Goal: Task Accomplishment & Management: Complete application form

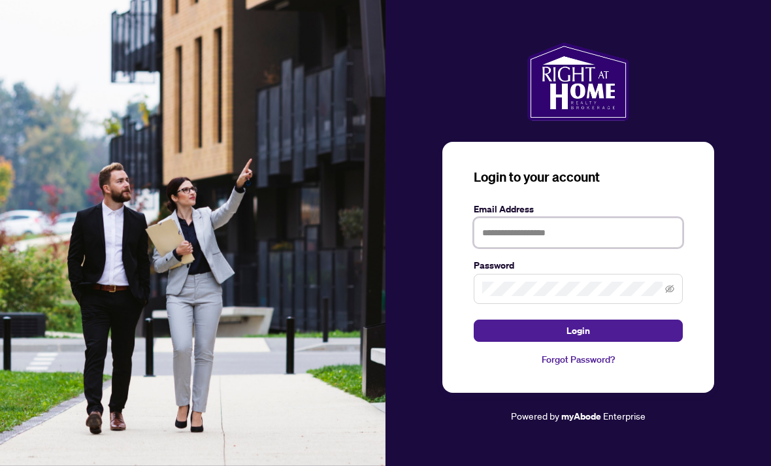
click at [590, 246] on input "text" at bounding box center [578, 233] width 209 height 30
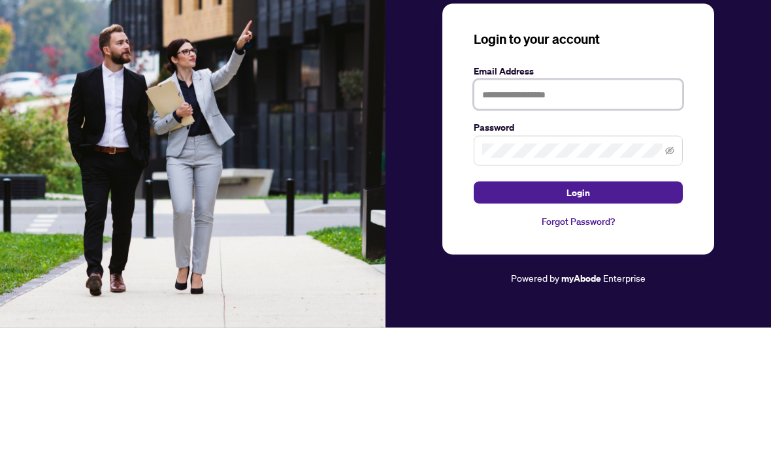
type input "**********"
click at [578, 320] on button "Login" at bounding box center [578, 331] width 209 height 22
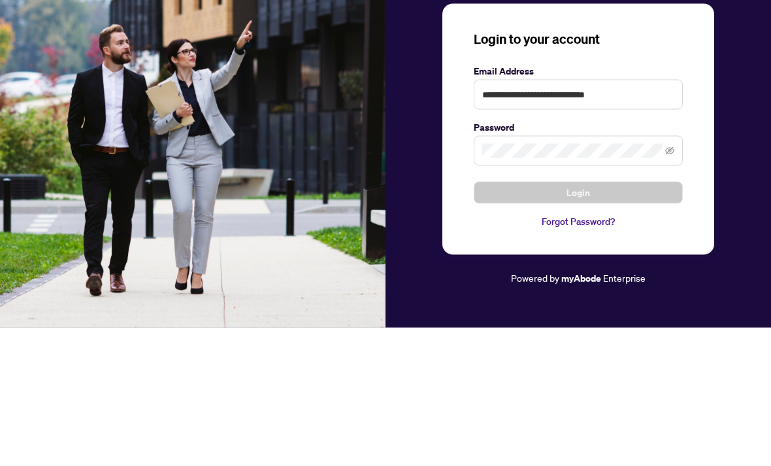
scroll to position [42, 0]
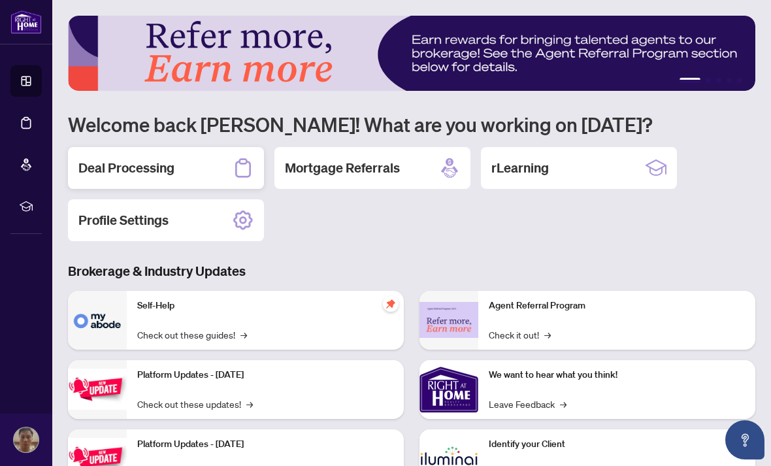
click at [224, 159] on div "Deal Processing" at bounding box center [166, 168] width 196 height 42
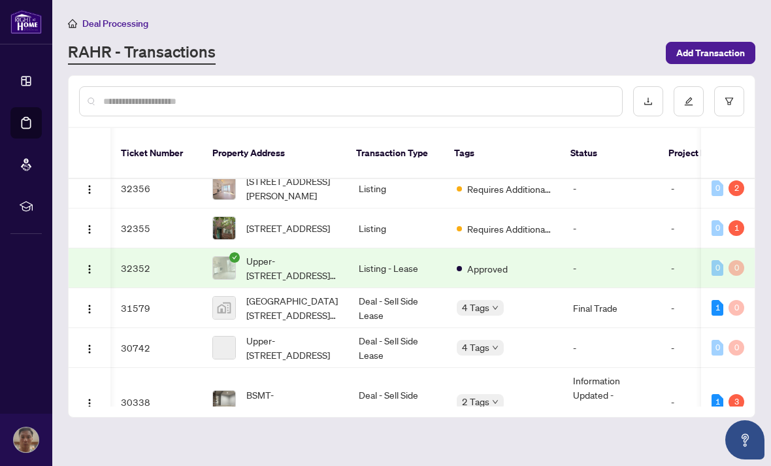
scroll to position [0, 3]
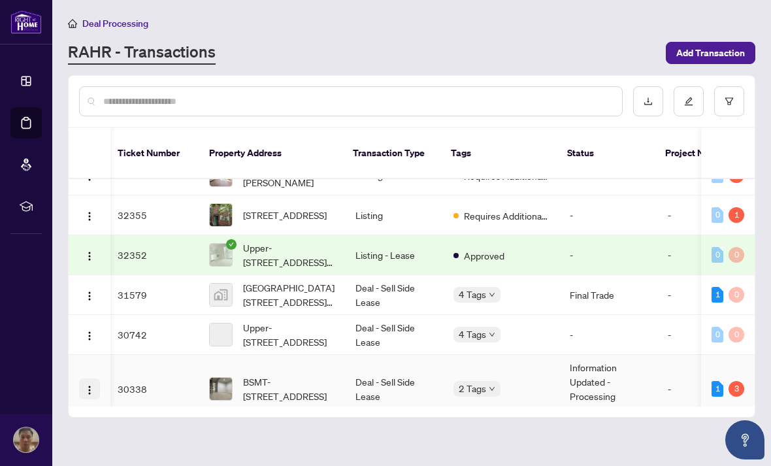
click at [92, 385] on img "button" at bounding box center [89, 390] width 10 height 10
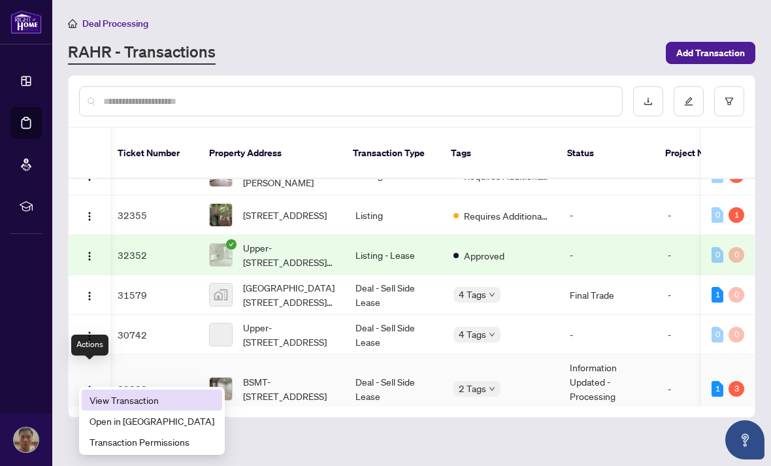
click at [144, 400] on span "View Transaction" at bounding box center [152, 400] width 125 height 14
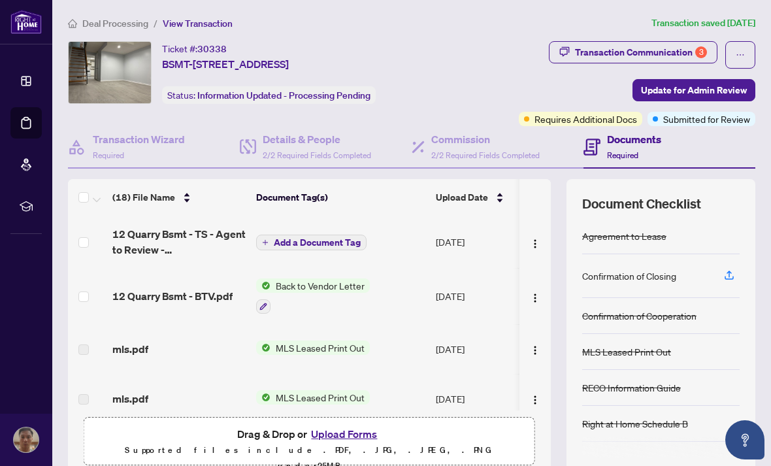
click at [221, 238] on span "12 Quarry Bsmt - TS - Agent to Review - [PERSON_NAME].pdf" at bounding box center [178, 241] width 133 height 31
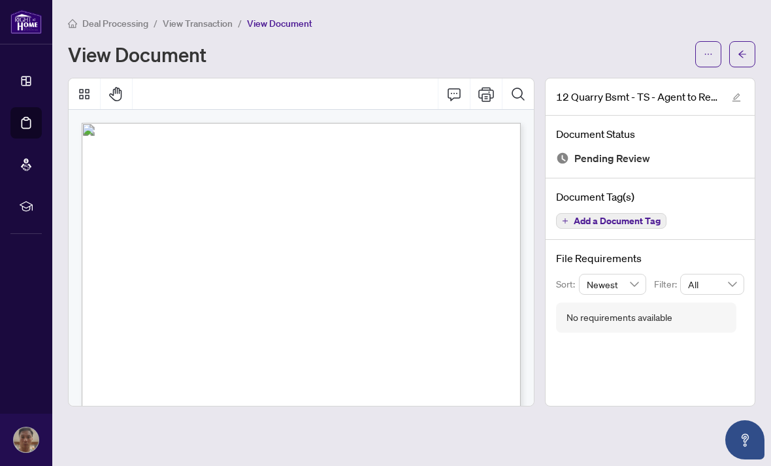
scroll to position [-1, 0]
click at [712, 50] on icon "ellipsis" at bounding box center [708, 54] width 9 height 9
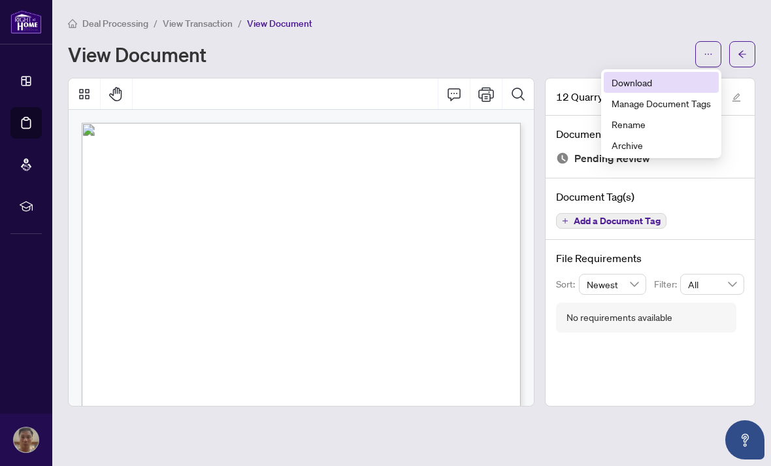
click at [672, 77] on span "Download" at bounding box center [661, 82] width 99 height 14
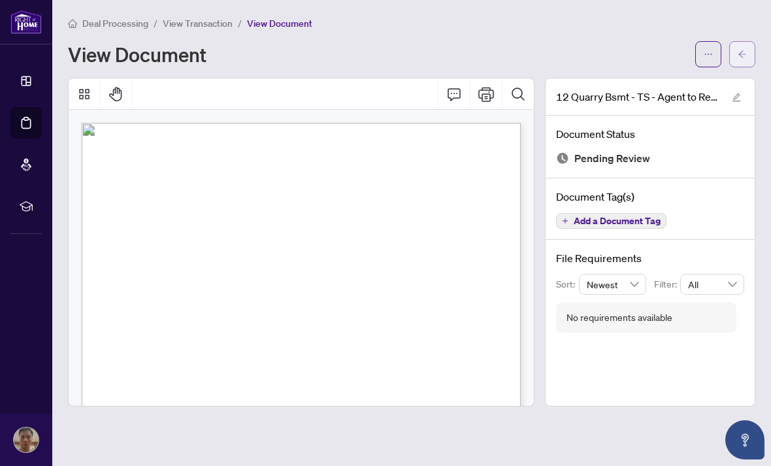
click at [741, 44] on span "button" at bounding box center [742, 54] width 9 height 21
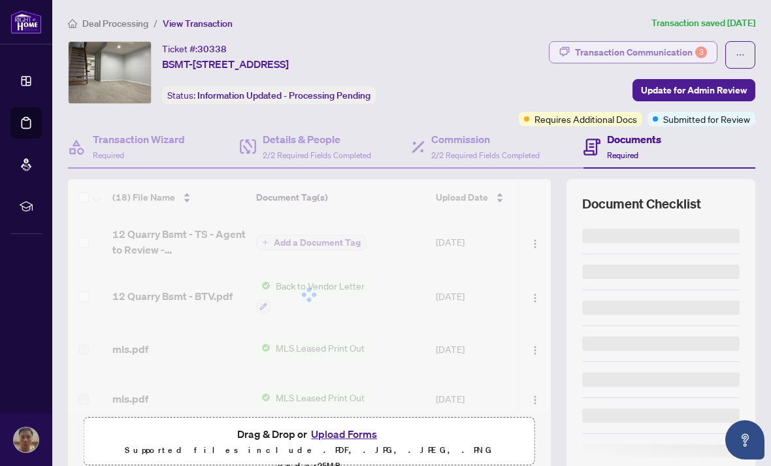
click at [692, 54] on div "Transaction Communication 3" at bounding box center [641, 52] width 132 height 21
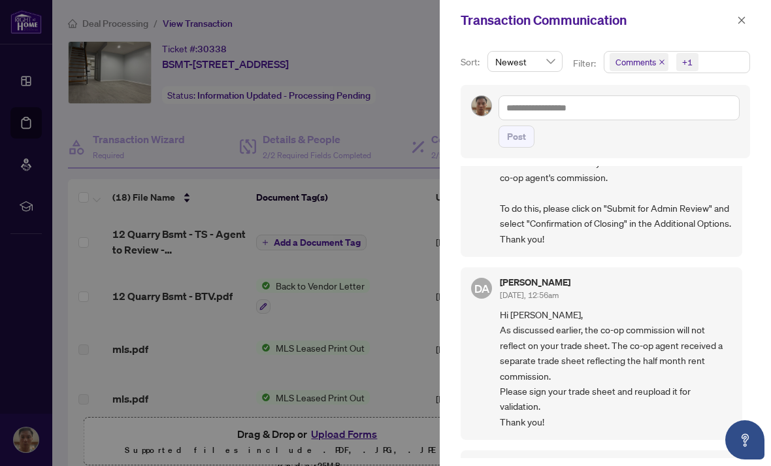
scroll to position [76, 0]
click at [407, 138] on div at bounding box center [385, 233] width 771 height 466
click at [112, 116] on div at bounding box center [385, 233] width 771 height 466
click at [133, 148] on div at bounding box center [385, 233] width 771 height 466
click at [338, 366] on div at bounding box center [385, 233] width 771 height 466
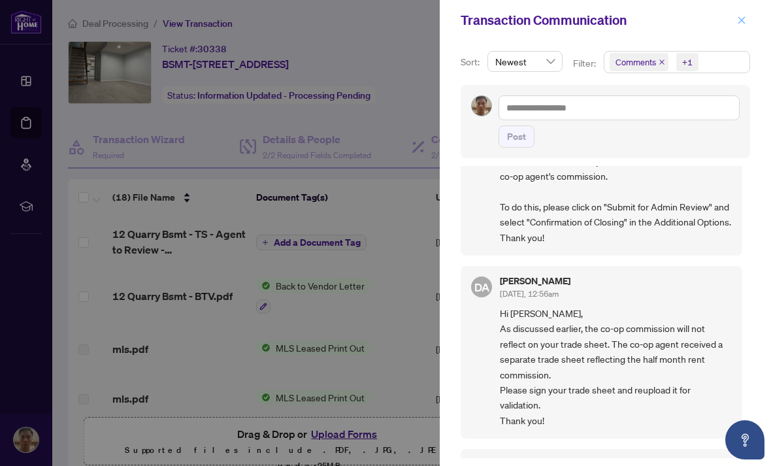
click at [739, 26] on span "button" at bounding box center [741, 20] width 9 height 21
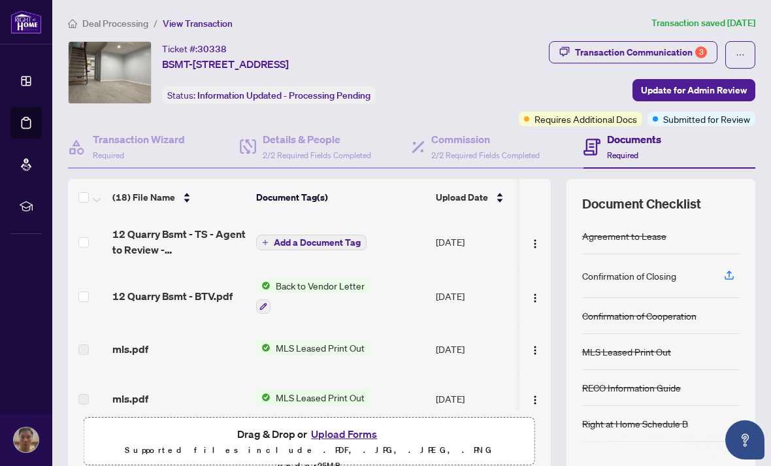
click at [360, 426] on button "Upload Forms" at bounding box center [344, 434] width 74 height 17
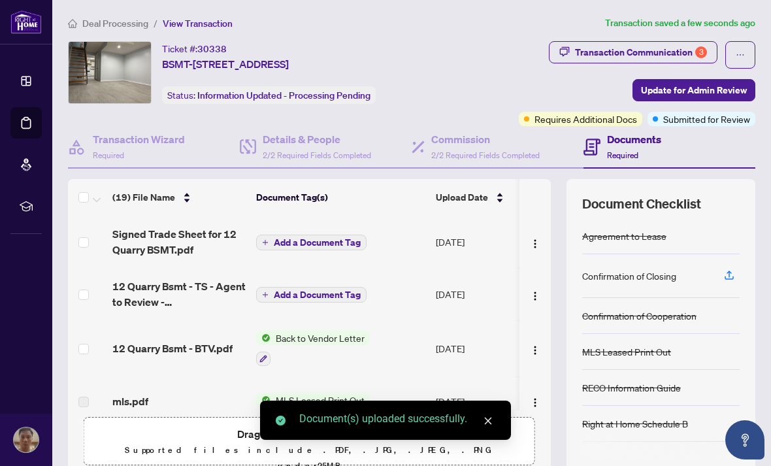
click at [316, 240] on span "Add a Document Tag" at bounding box center [317, 242] width 87 height 9
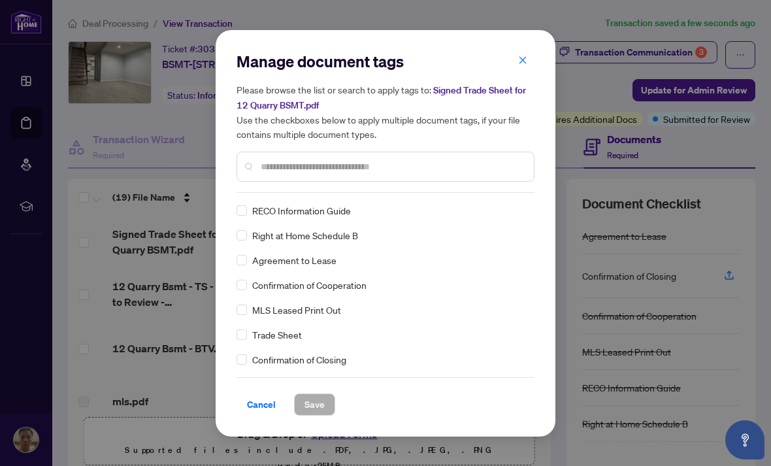
click at [407, 169] on input "text" at bounding box center [392, 166] width 263 height 14
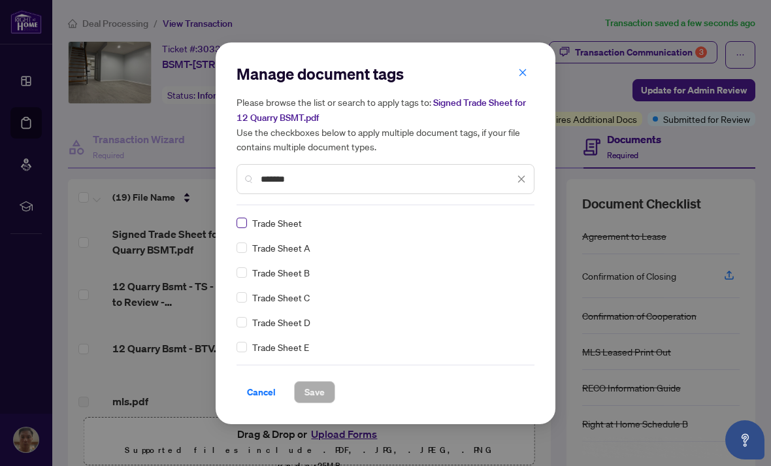
type input "*******"
click at [237, 228] on label at bounding box center [242, 223] width 10 height 14
click at [319, 397] on span "Save" at bounding box center [315, 392] width 20 height 21
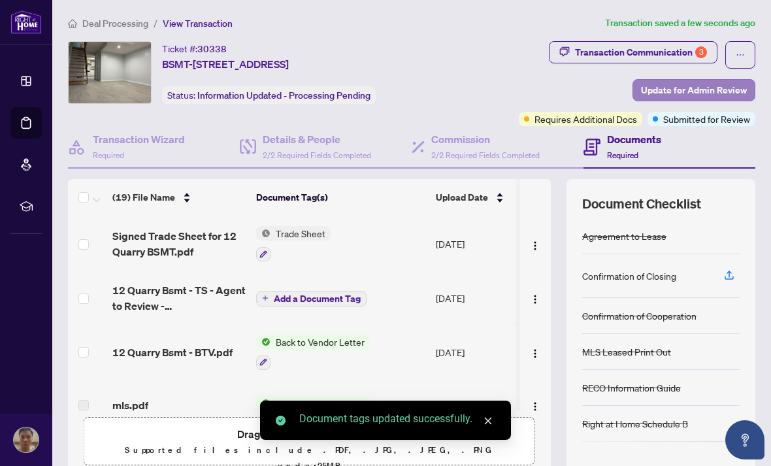
click at [689, 90] on span "Update for Admin Review" at bounding box center [694, 90] width 106 height 21
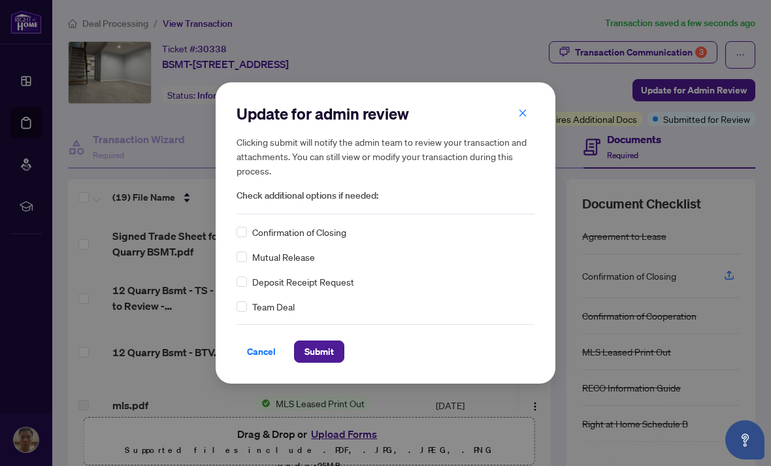
click at [333, 227] on span "Confirmation of Closing" at bounding box center [299, 232] width 94 height 14
click at [335, 231] on span "Confirmation of Closing" at bounding box center [299, 232] width 94 height 14
click at [320, 351] on span "Submit" at bounding box center [319, 351] width 29 height 21
